Goal: Task Accomplishment & Management: Manage account settings

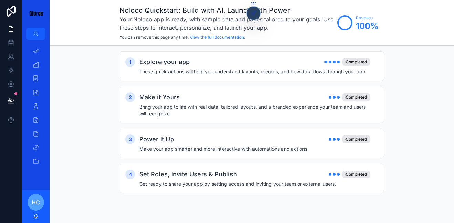
click at [10, 31] on icon at bounding box center [11, 28] width 7 height 7
click at [12, 41] on icon at bounding box center [11, 42] width 7 height 7
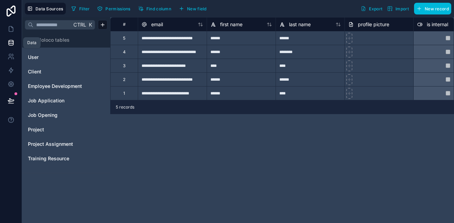
click at [11, 41] on icon at bounding box center [11, 42] width 7 height 7
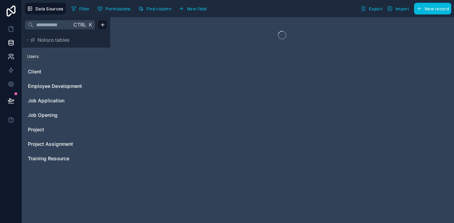
click at [11, 60] on link at bounding box center [11, 57] width 22 height 14
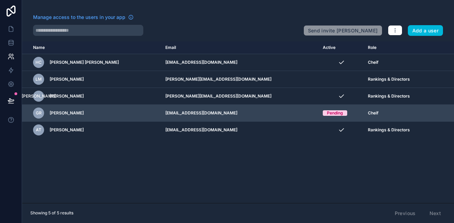
click at [0, 0] on icon "scrollable content" at bounding box center [0, 0] width 0 height 0
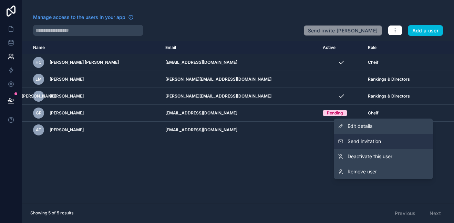
click at [368, 139] on span "Send invitation" at bounding box center [363, 141] width 33 height 7
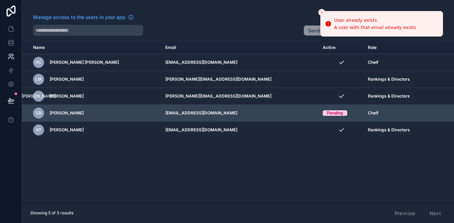
click at [0, 0] on icon "scrollable content" at bounding box center [0, 0] width 0 height 0
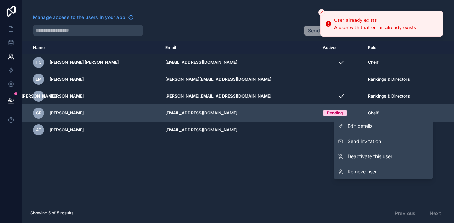
click at [327, 110] on div "Pending" at bounding box center [335, 113] width 16 height 6
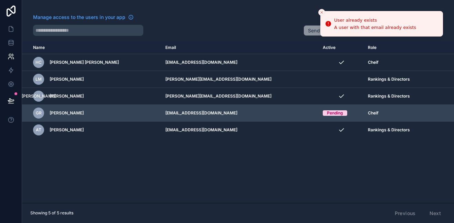
click at [0, 0] on icon "scrollable content" at bounding box center [0, 0] width 0 height 0
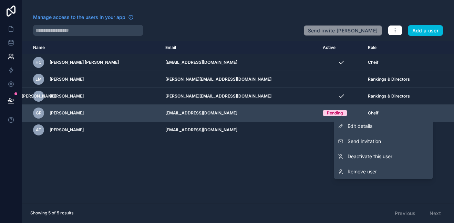
click at [375, 105] on td "Cheif" at bounding box center [397, 113] width 69 height 17
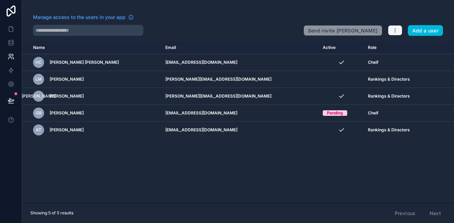
click at [400, 26] on button "button" at bounding box center [394, 30] width 14 height 10
click at [401, 48] on link "Manage roles" at bounding box center [408, 46] width 43 height 11
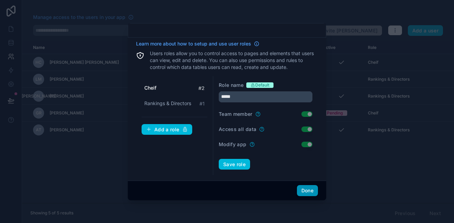
click at [306, 192] on button "Done" at bounding box center [307, 190] width 21 height 11
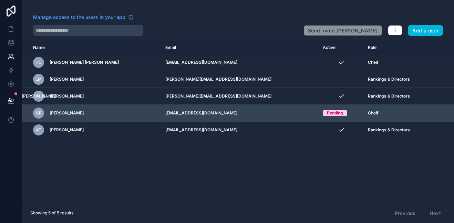
click at [0, 0] on icon "scrollable content" at bounding box center [0, 0] width 0 height 0
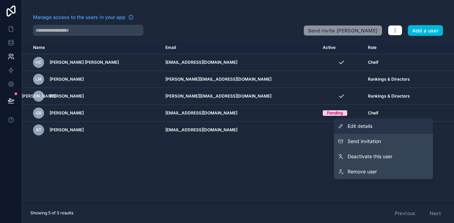
click at [356, 129] on link "Edit details" at bounding box center [382, 125] width 99 height 15
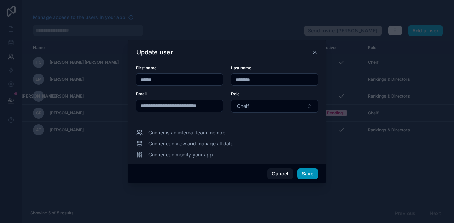
click at [311, 174] on button "Save" at bounding box center [307, 173] width 21 height 11
click at [276, 173] on button "Cancel" at bounding box center [279, 173] width 25 height 11
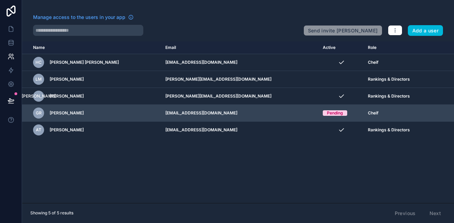
click at [0, 0] on icon "scrollable content" at bounding box center [0, 0] width 0 height 0
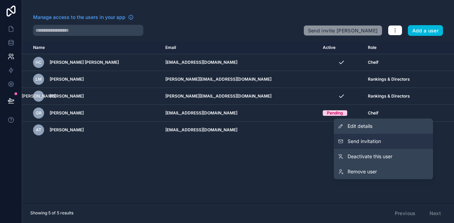
click at [297, 160] on div "Manage access to the users in your app Send invite reminders Add a user Name Em…" at bounding box center [238, 111] width 432 height 223
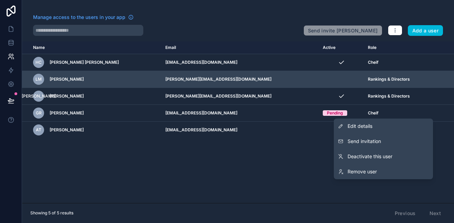
click at [408, 76] on div "Rankings & Directors" at bounding box center [398, 79] width 61 height 6
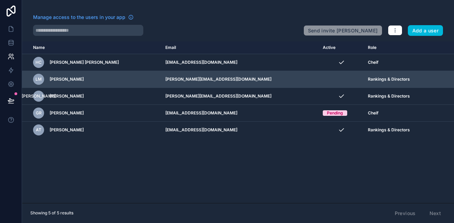
click at [0, 0] on icon "scrollable content" at bounding box center [0, 0] width 0 height 0
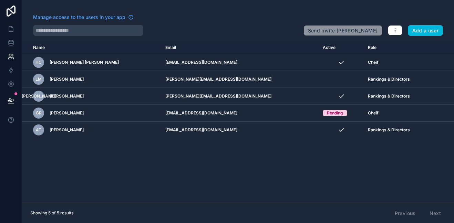
click at [297, 167] on div "Name Email Active Role [DOMAIN_NAME] [PERSON_NAME] [PERSON_NAME][EMAIL_ADDRESS]…" at bounding box center [238, 121] width 432 height 161
